Goal: Navigation & Orientation: Find specific page/section

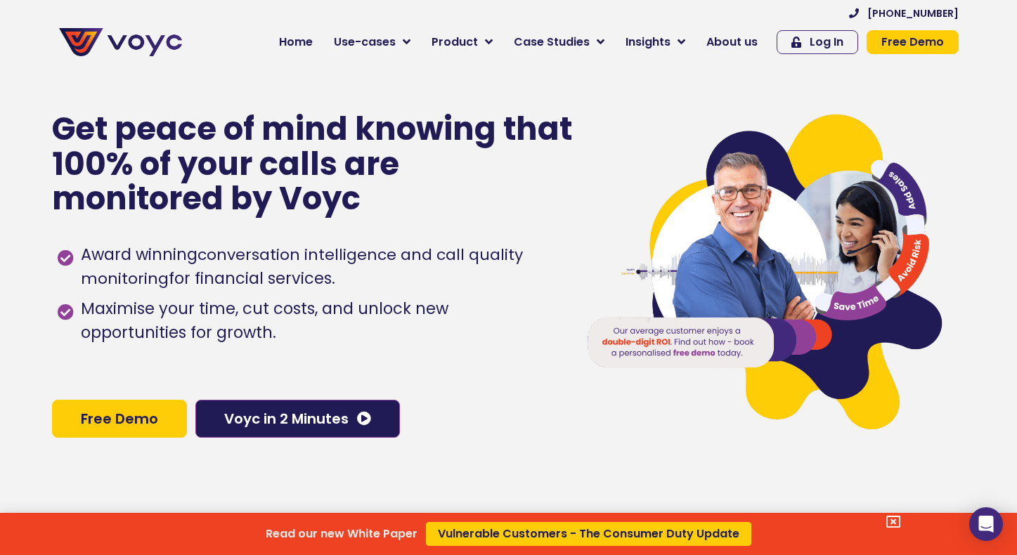
click at [490, 43] on div "Read our new White Paper Vulnerable Customers - The Consumer Duty Update" at bounding box center [508, 277] width 1017 height 555
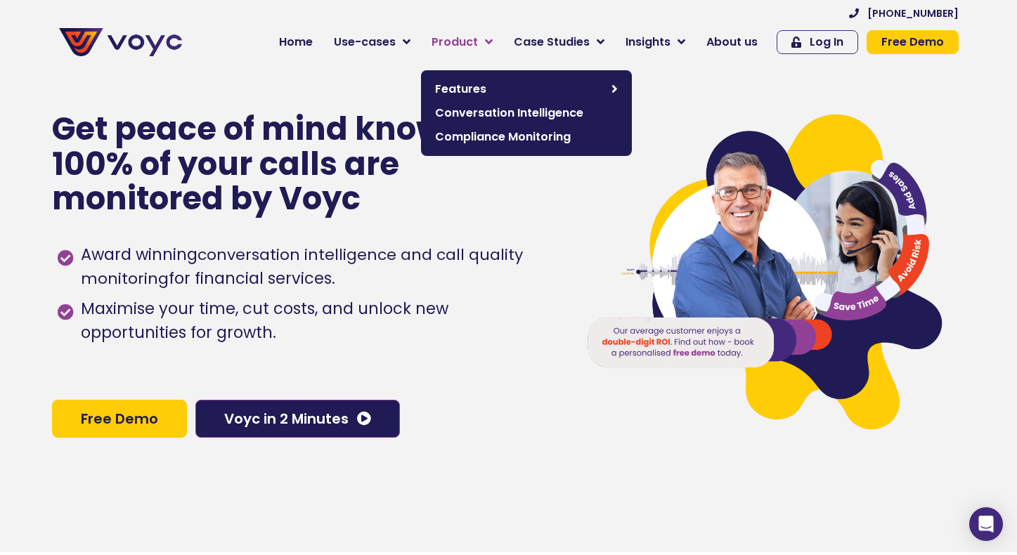
click at [493, 41] on icon at bounding box center [489, 42] width 8 height 13
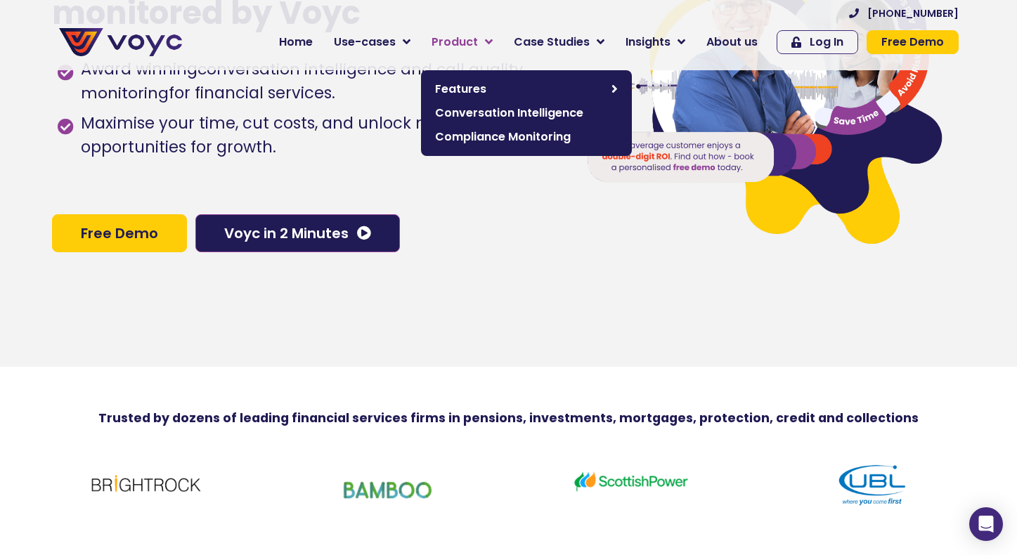
scroll to position [188, 0]
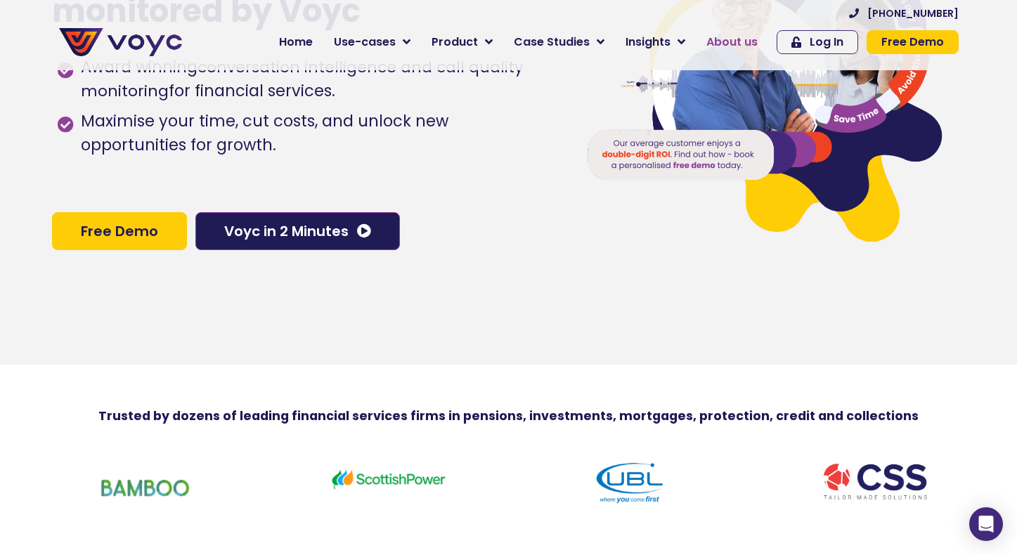
click at [732, 43] on span "About us" at bounding box center [731, 42] width 51 height 17
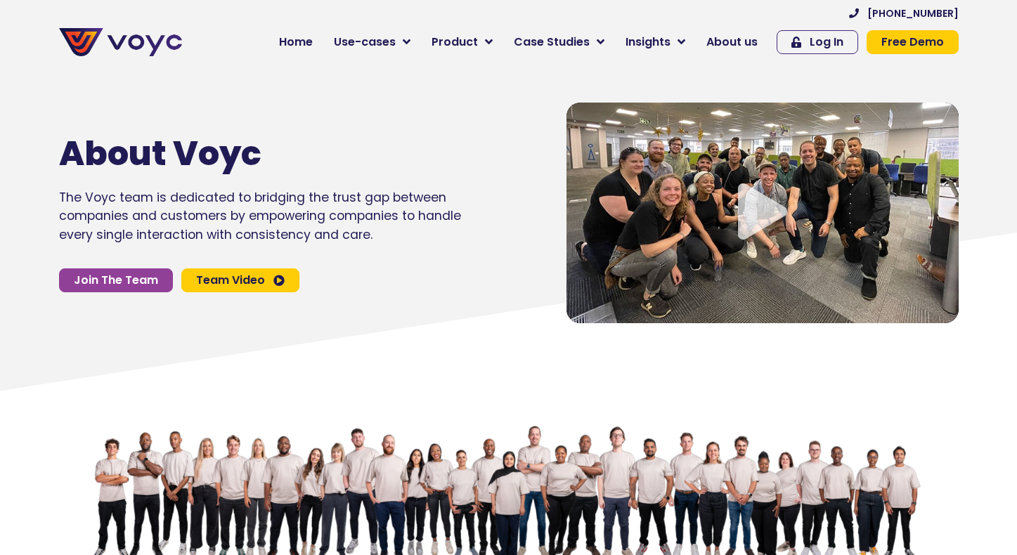
click at [763, 231] on icon "Video play button" at bounding box center [762, 211] width 49 height 56
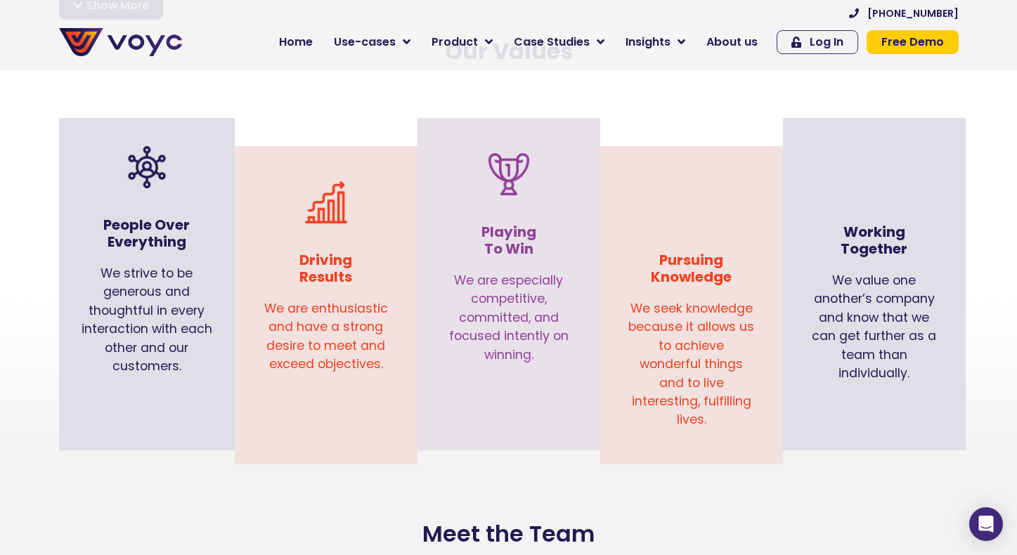
scroll to position [1400, 0]
